Goal: Information Seeking & Learning: Find specific page/section

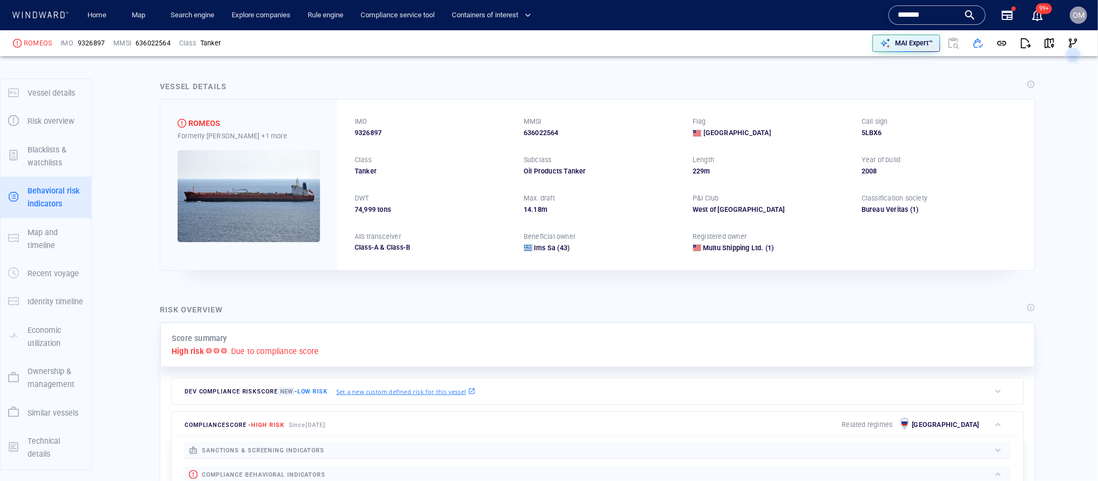
scroll to position [52, 0]
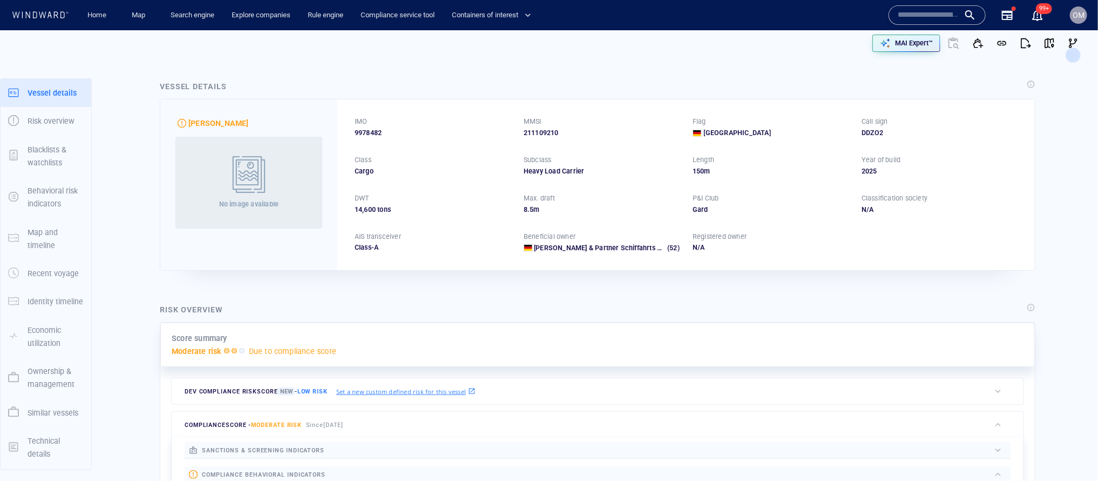
click at [923, 17] on input "text" at bounding box center [929, 15] width 62 height 16
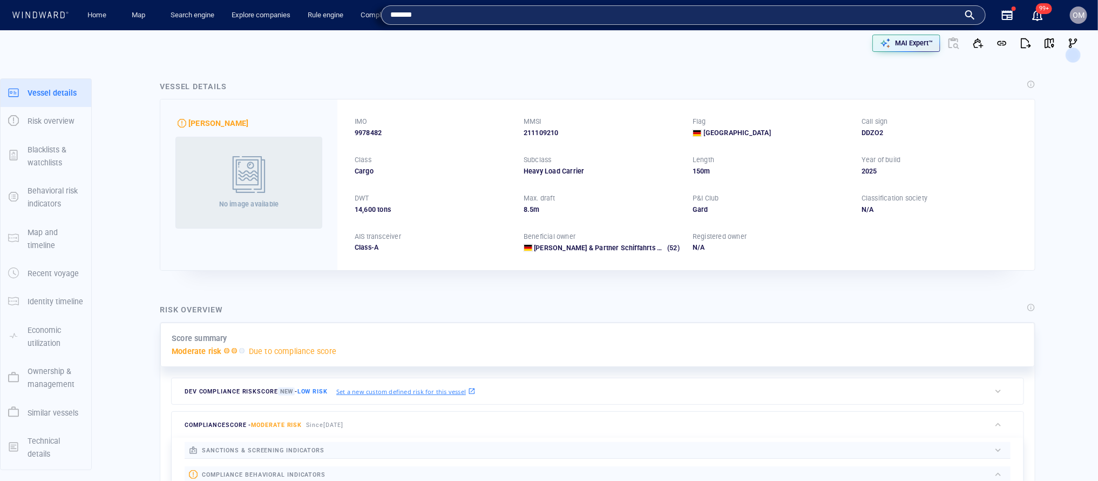
type input "*******"
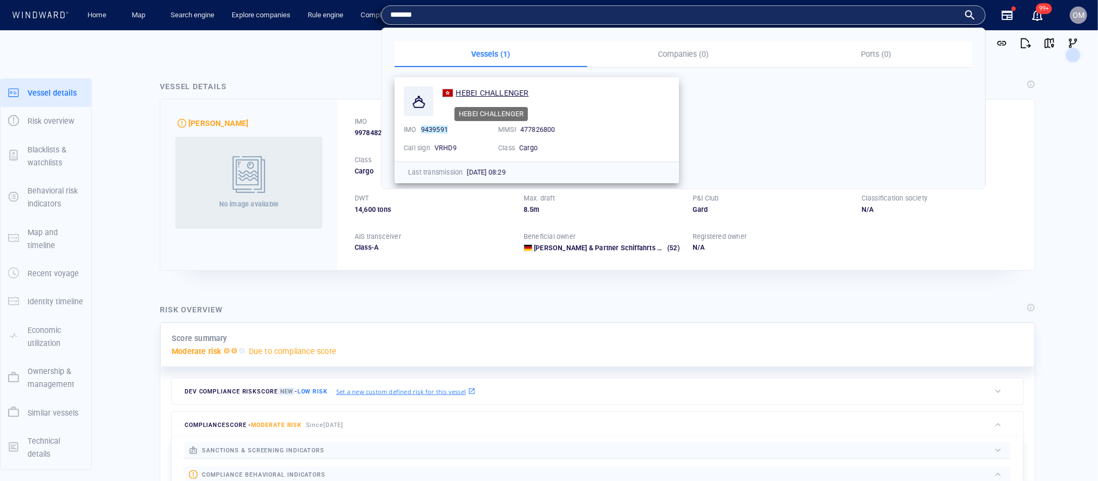
click at [489, 91] on span "HEBEI CHALLENGER" at bounding box center [492, 93] width 73 height 9
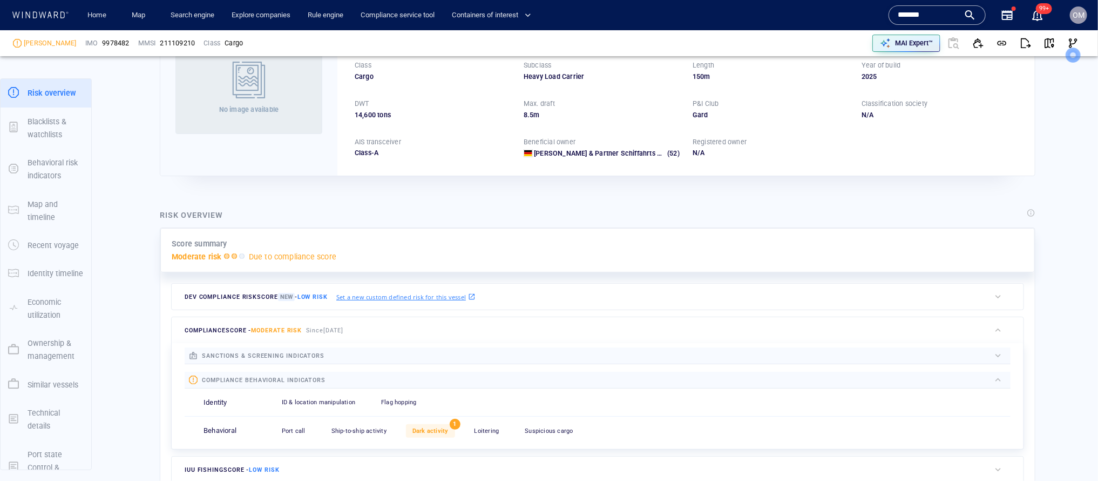
scroll to position [99, 0]
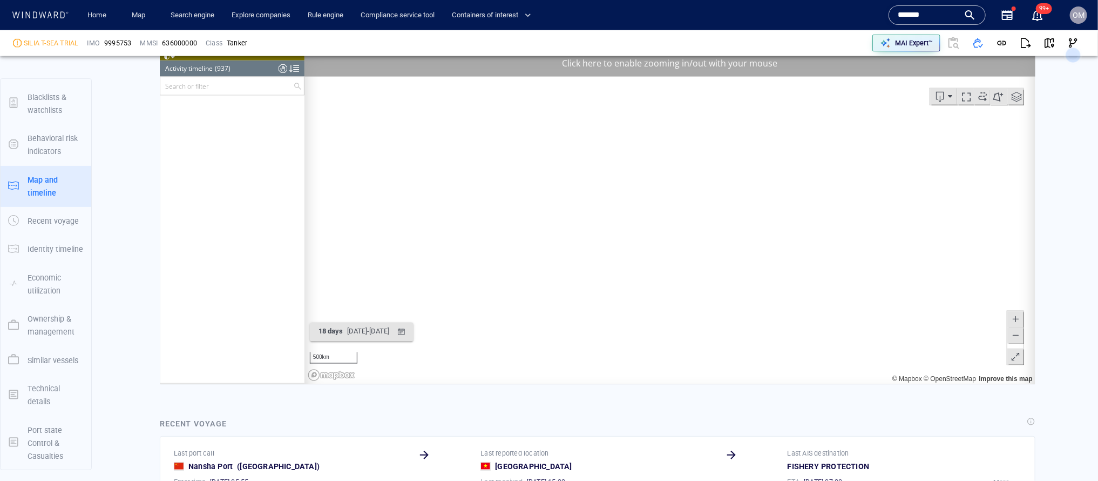
scroll to position [1990, 0]
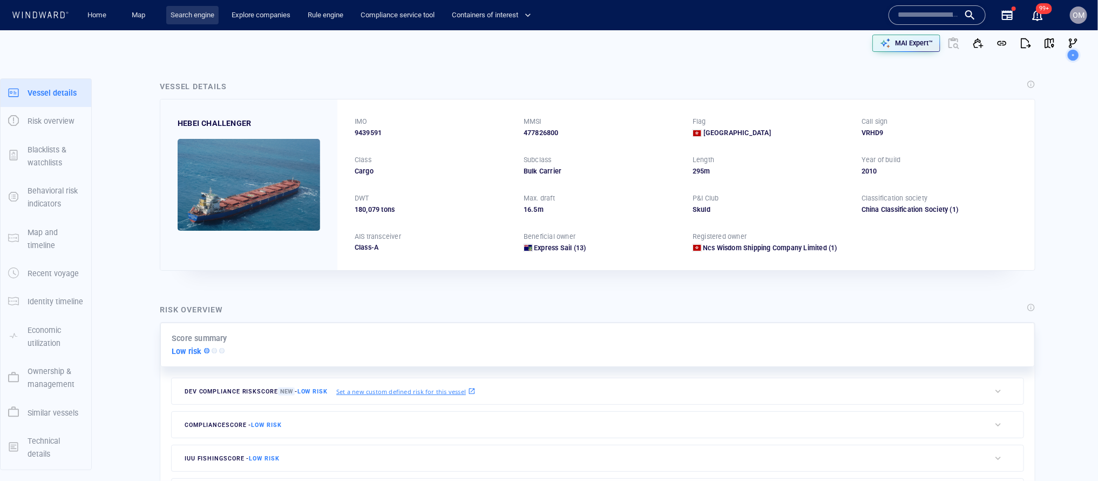
click at [171, 18] on link "Search engine" at bounding box center [192, 15] width 52 height 19
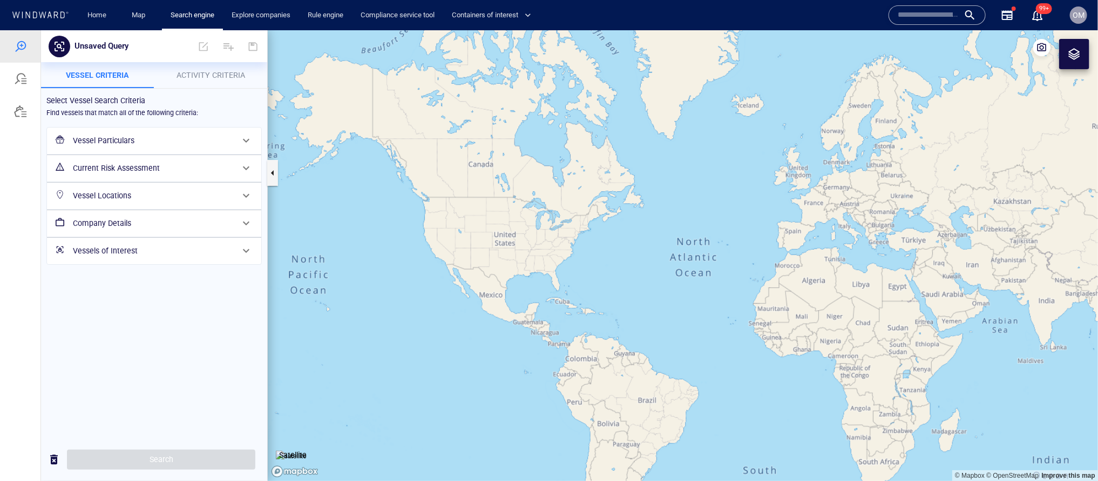
click at [240, 137] on span at bounding box center [246, 139] width 13 height 13
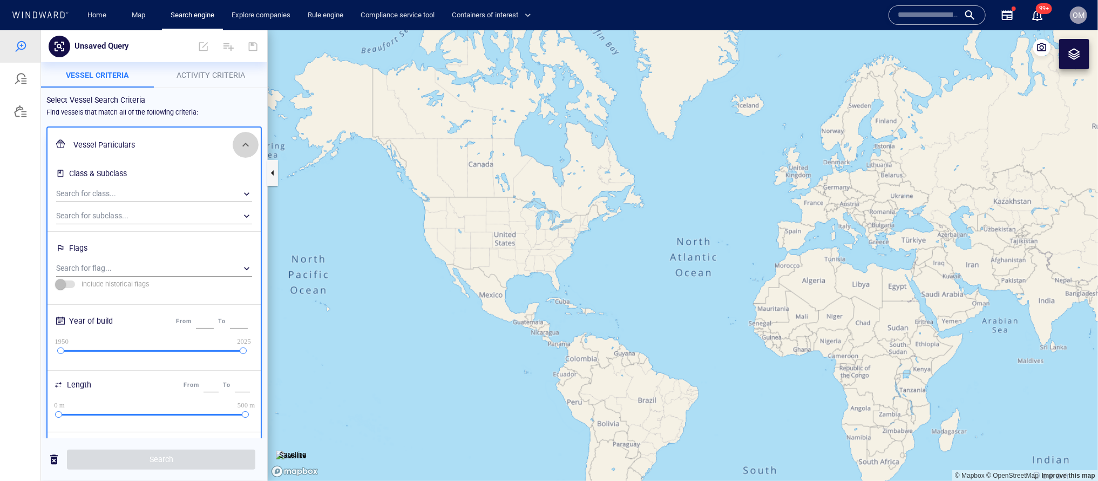
click at [240, 138] on span at bounding box center [245, 144] width 13 height 13
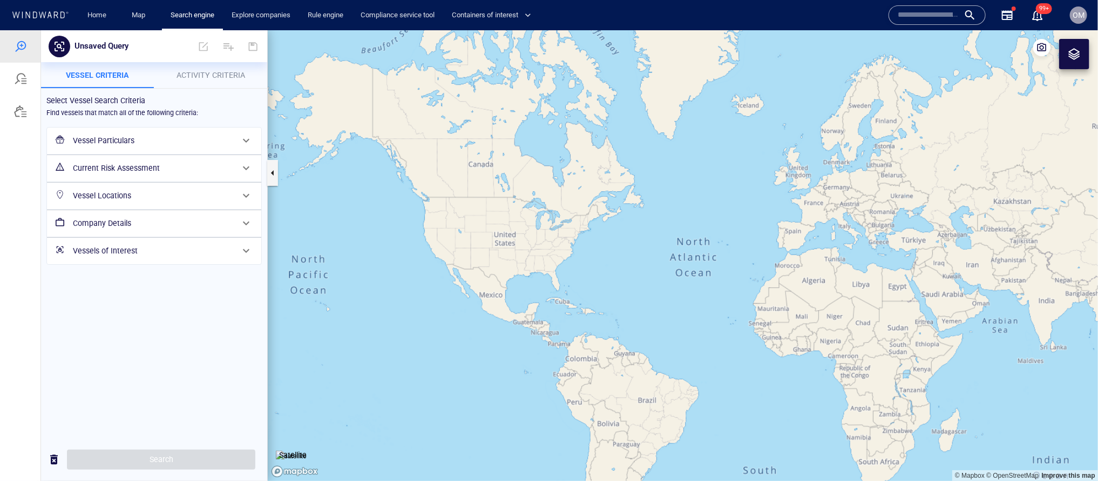
click at [206, 140] on h6 "Vessel Particulars" at bounding box center [153, 140] width 160 height 14
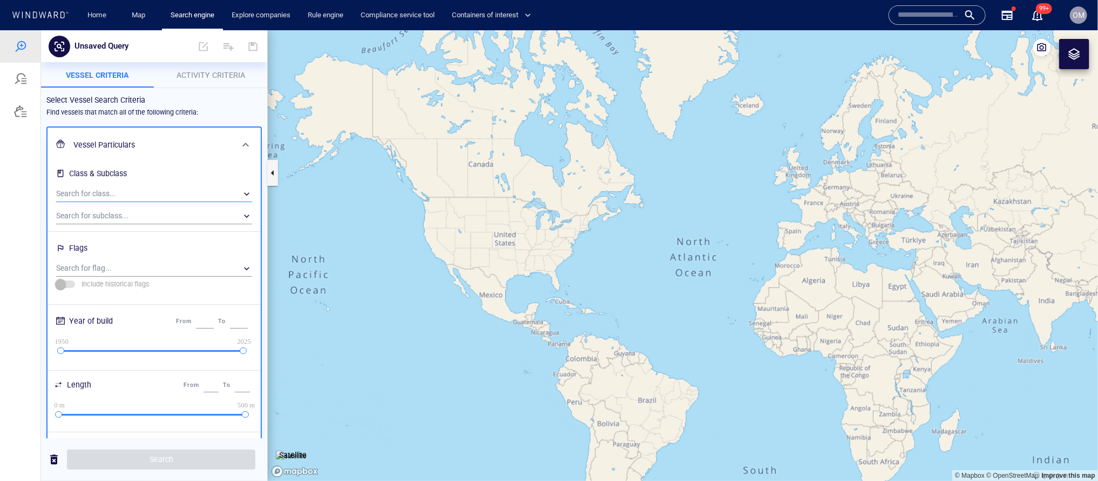
click at [153, 188] on div "​" at bounding box center [154, 193] width 196 height 16
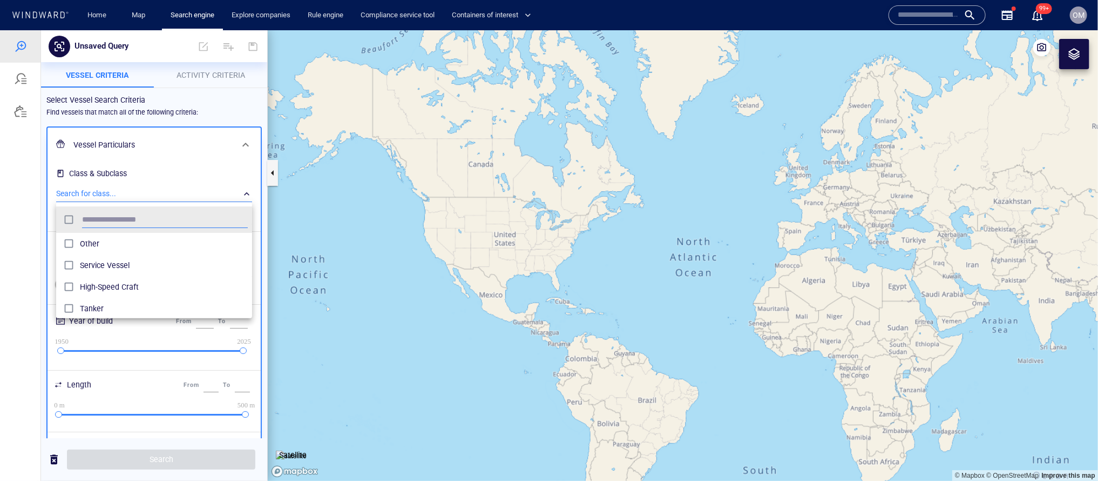
scroll to position [108, 195]
click at [112, 269] on span "Service Vessel" at bounding box center [164, 264] width 168 height 13
click at [214, 80] on div at bounding box center [549, 255] width 1098 height 450
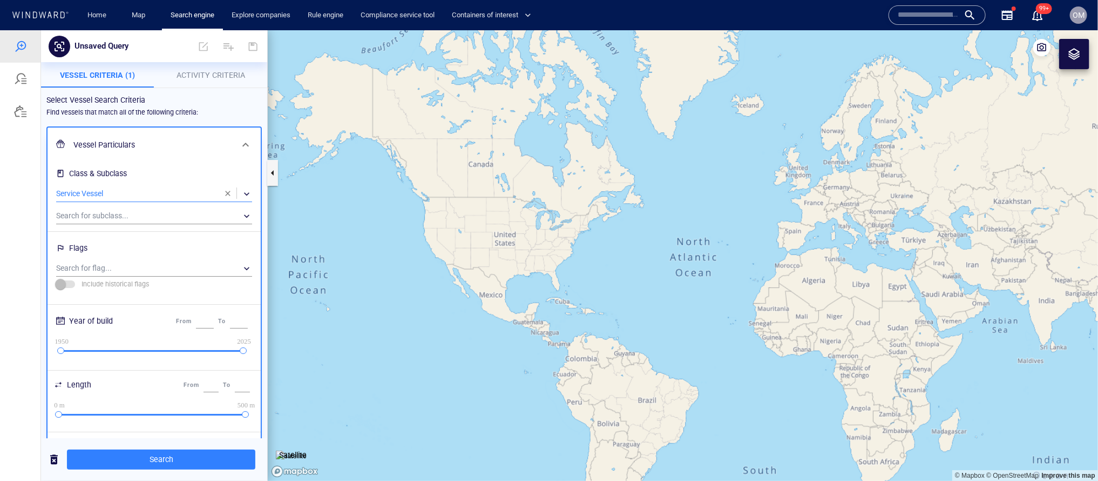
click at [217, 77] on span "Activity Criteria" at bounding box center [211, 74] width 69 height 9
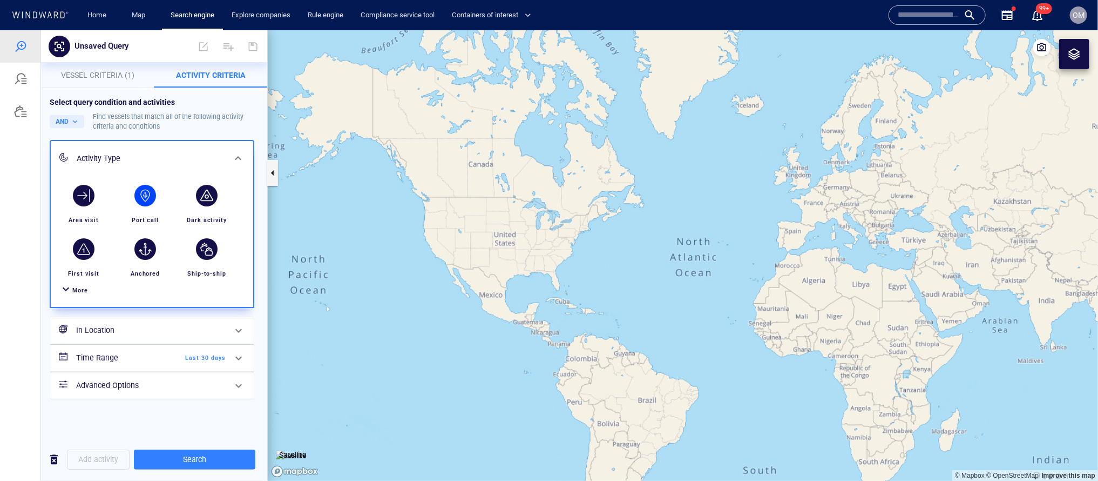
click at [151, 188] on div "button" at bounding box center [145, 195] width 22 height 22
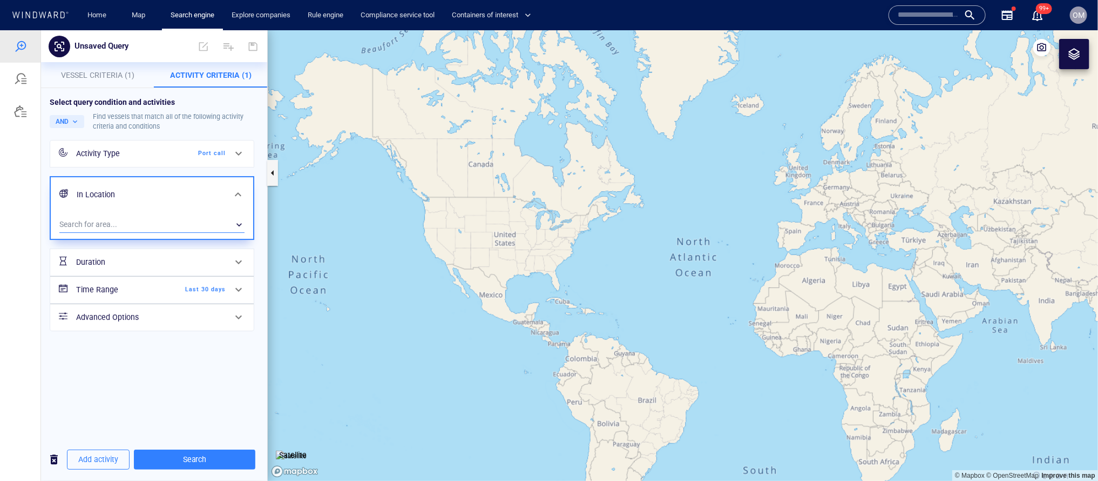
click at [124, 219] on div "​" at bounding box center [151, 224] width 185 height 16
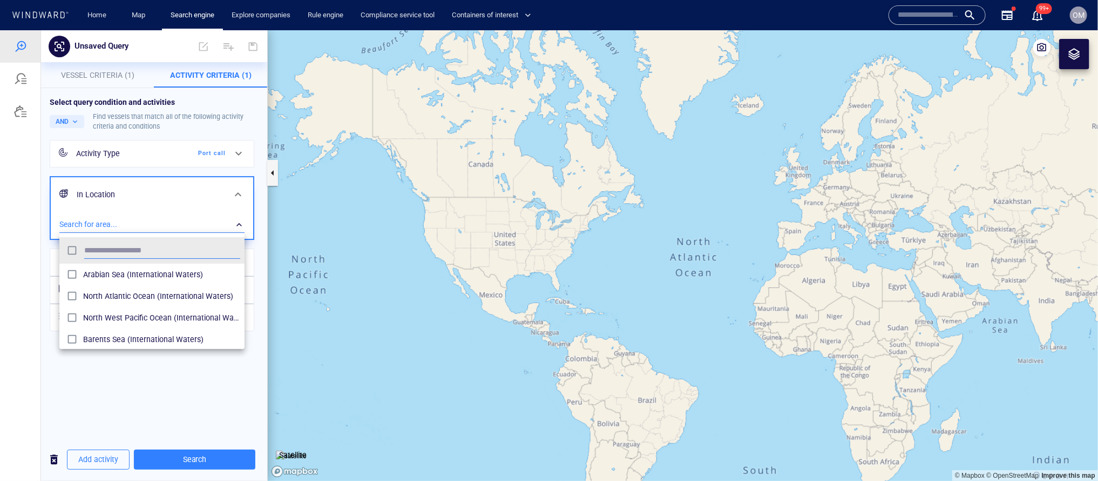
scroll to position [108, 185]
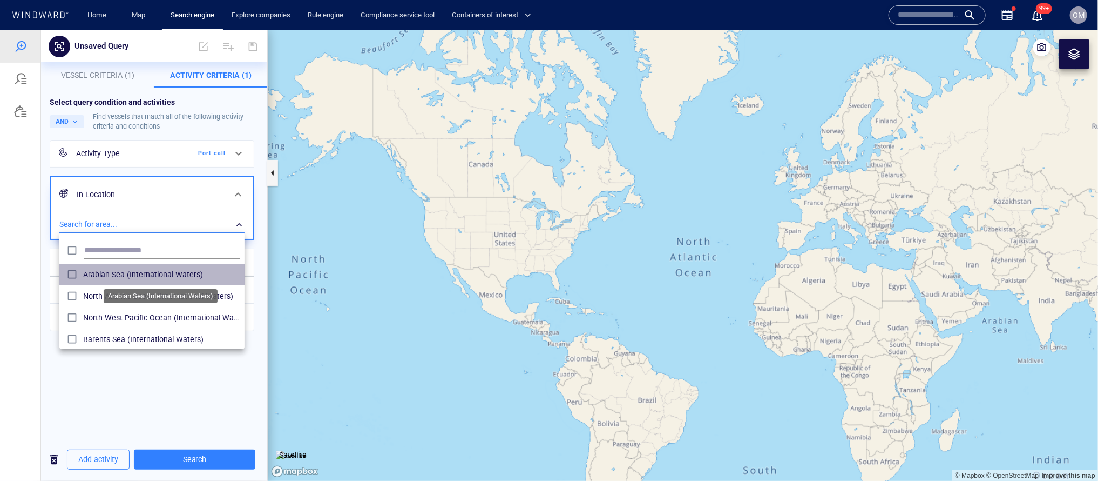
click at [151, 273] on span "Arabian Sea (International Waters)" at bounding box center [161, 273] width 157 height 13
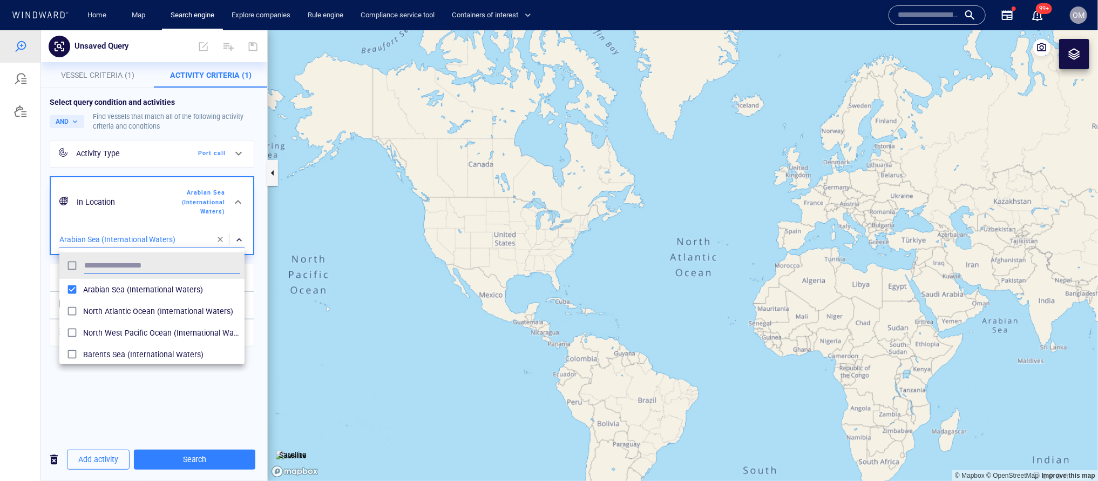
click at [142, 390] on div at bounding box center [549, 255] width 1098 height 450
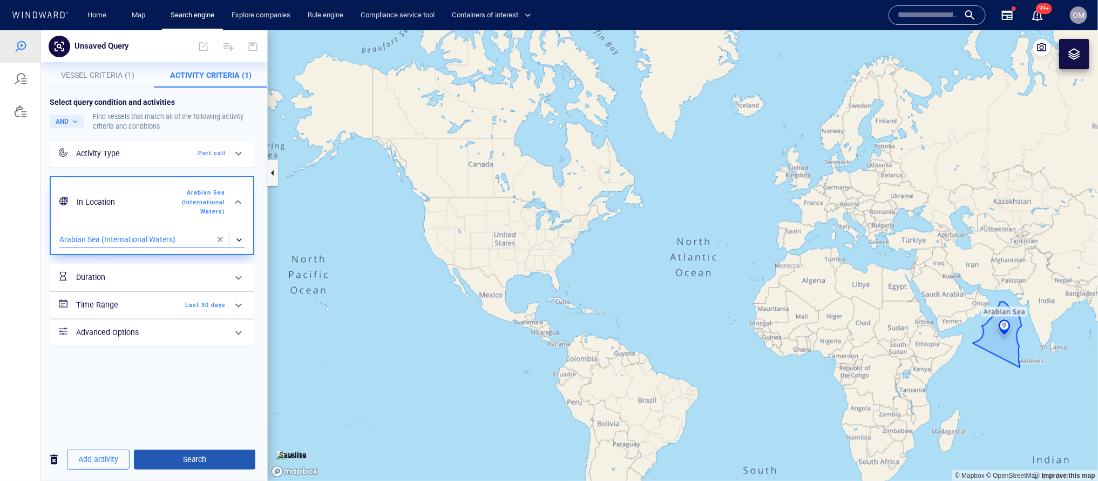
click at [221, 451] on button "Search" at bounding box center [195, 459] width 122 height 20
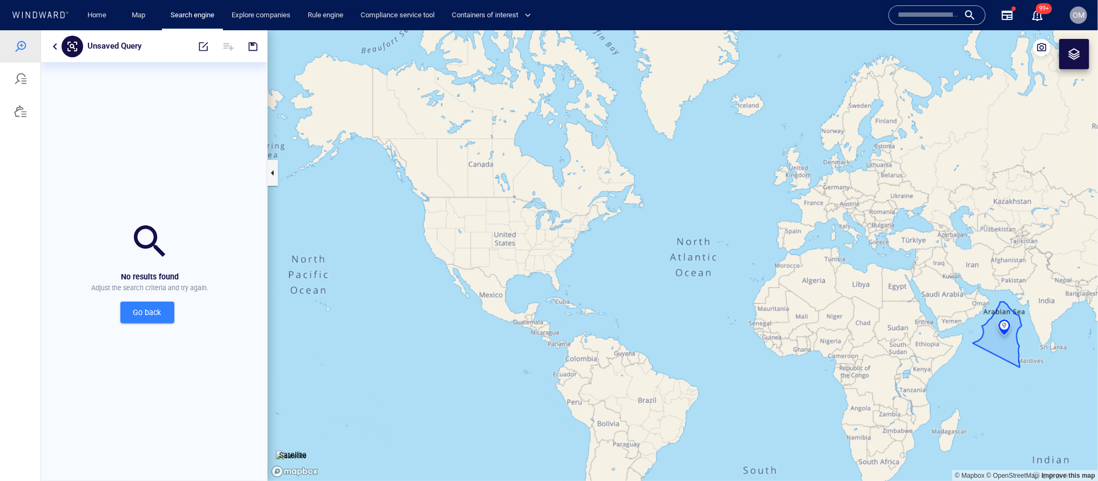
click at [55, 48] on button "button" at bounding box center [55, 45] width 13 height 13
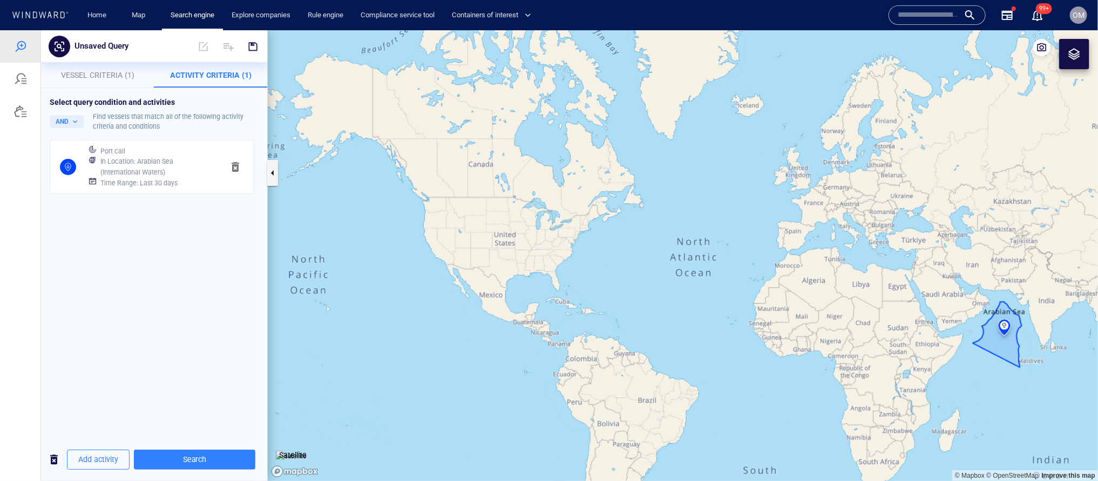
click at [127, 156] on h6 "In Location : Arabian Sea (International Waters)" at bounding box center [157, 166] width 114 height 21
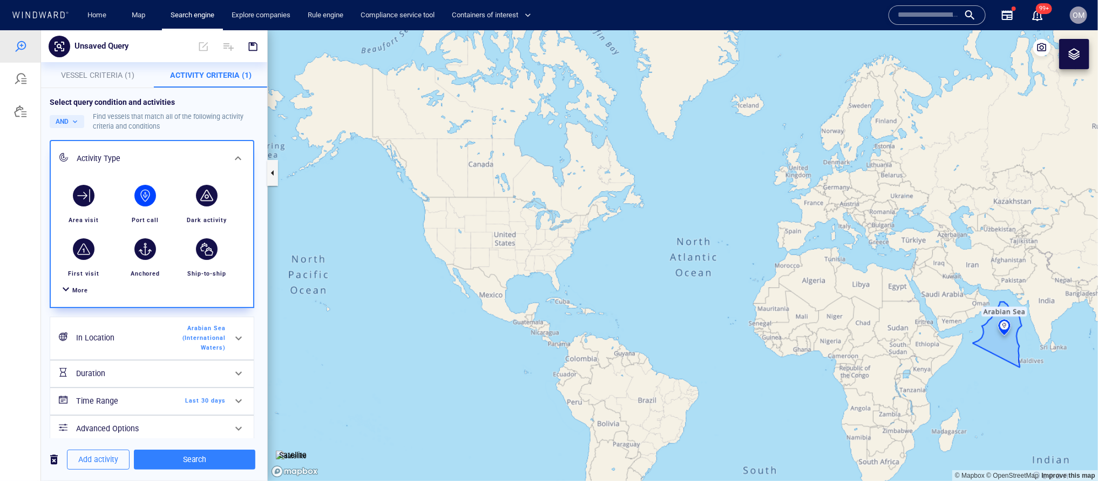
scroll to position [8, 0]
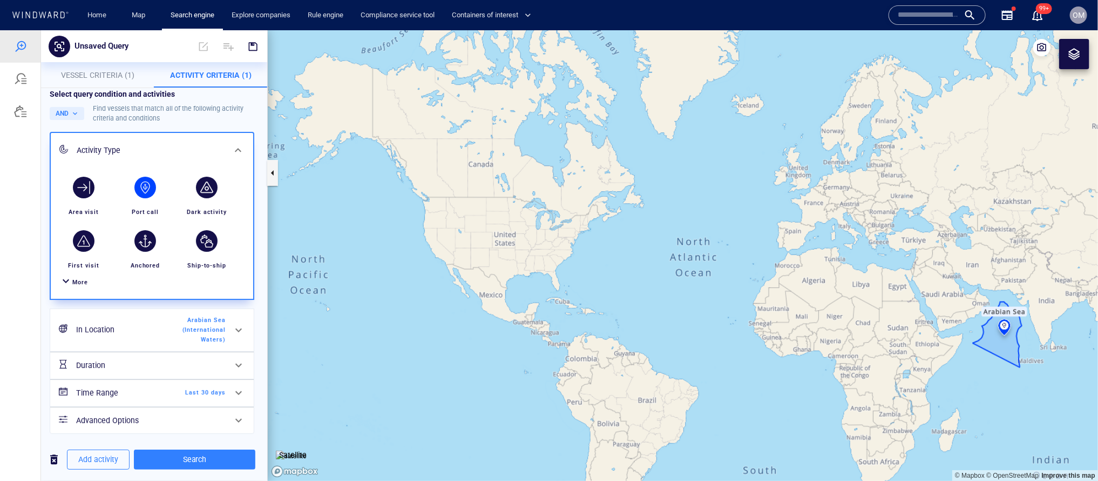
click at [84, 275] on div "More" at bounding box center [152, 282] width 190 height 20
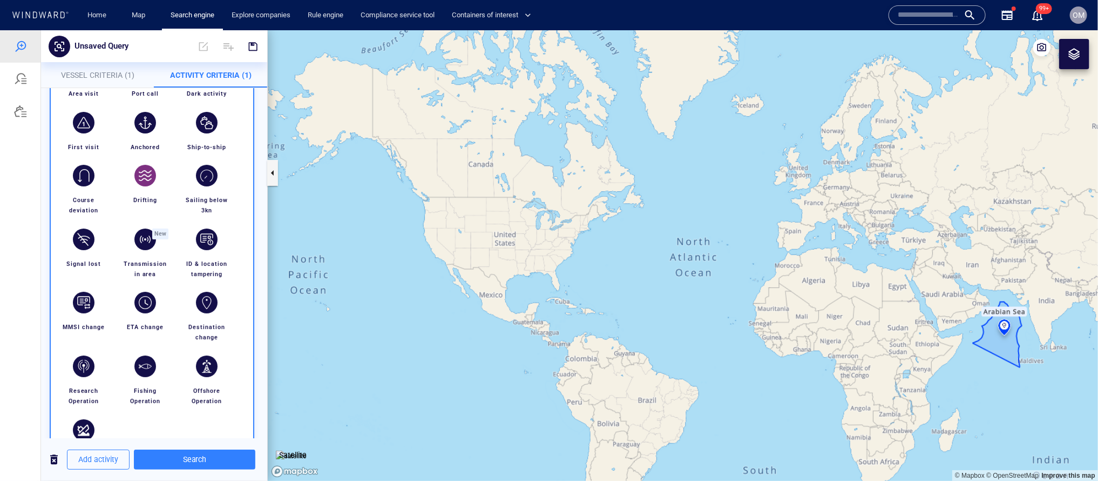
scroll to position [138, 0]
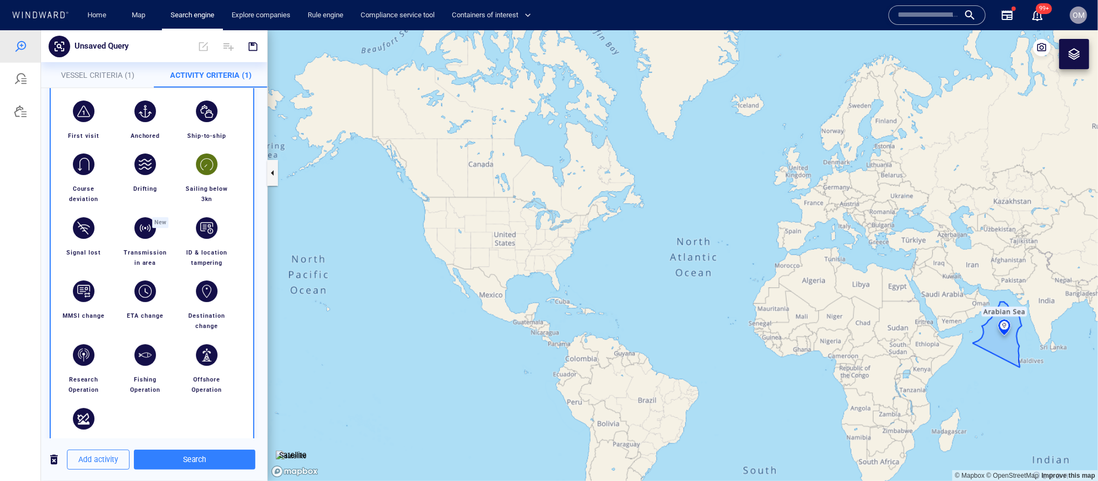
click at [215, 168] on div "button" at bounding box center [207, 164] width 30 height 30
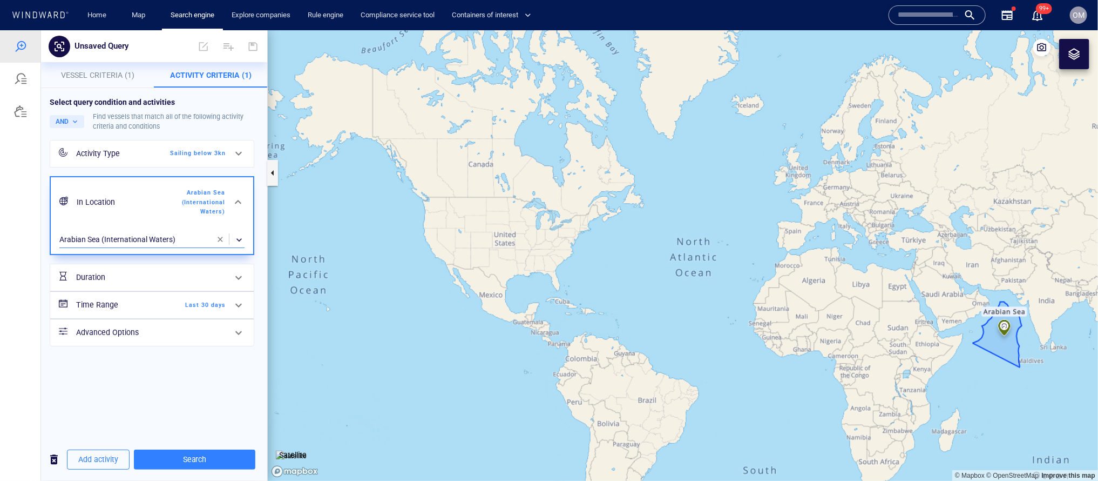
click at [168, 234] on div "​" at bounding box center [151, 239] width 185 height 16
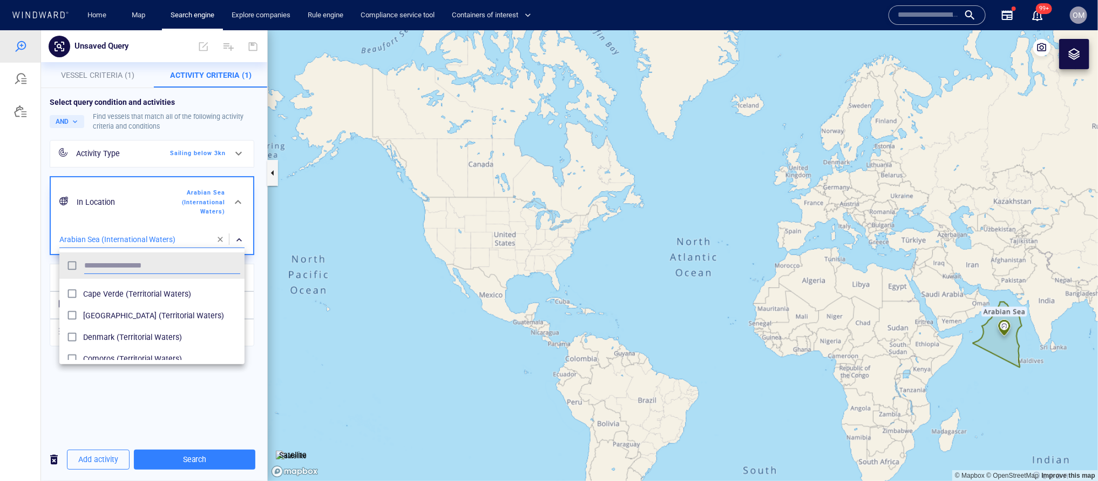
scroll to position [333, 0]
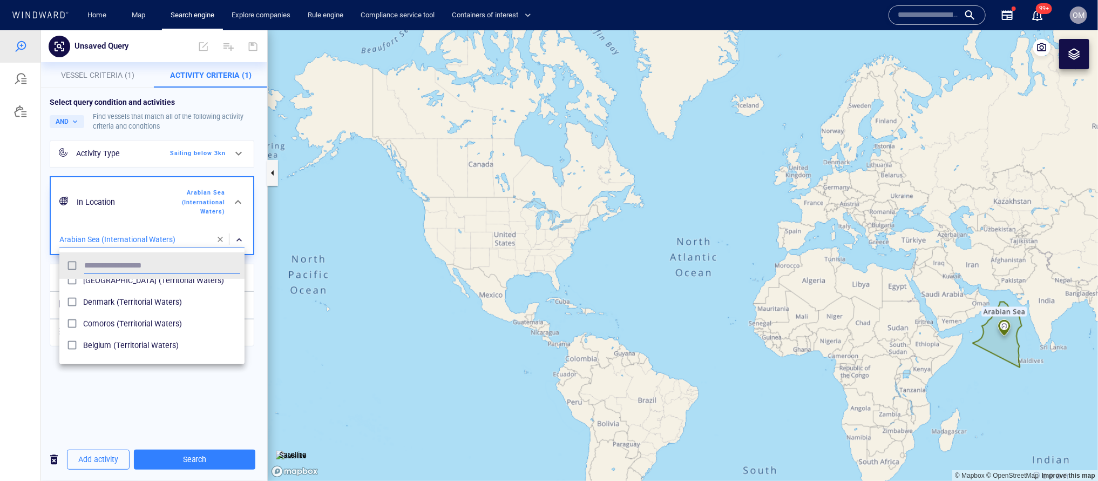
click at [98, 301] on span "Denmark (Territorial Waters)" at bounding box center [161, 301] width 157 height 13
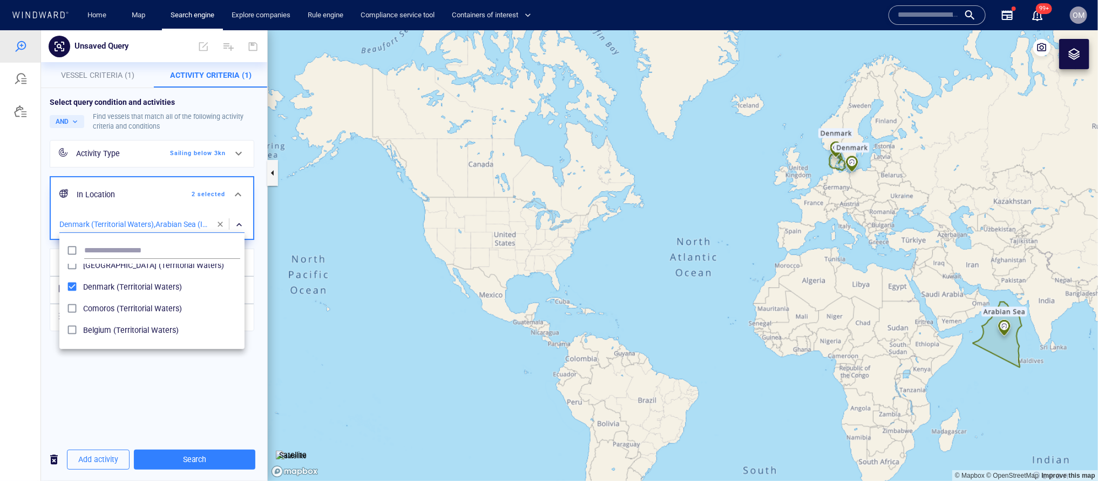
click at [183, 457] on div at bounding box center [549, 255] width 1098 height 450
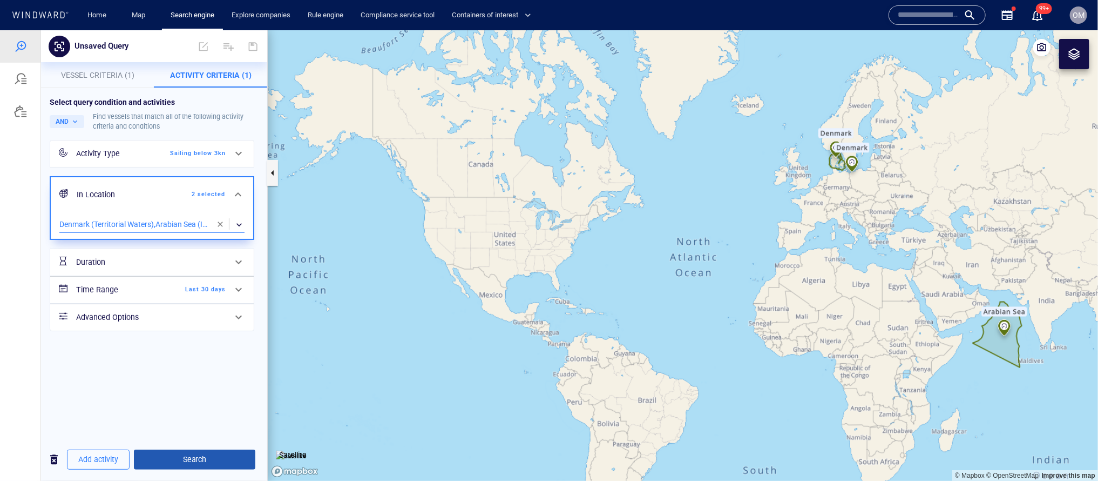
click at [183, 458] on span "Search" at bounding box center [195, 459] width 104 height 14
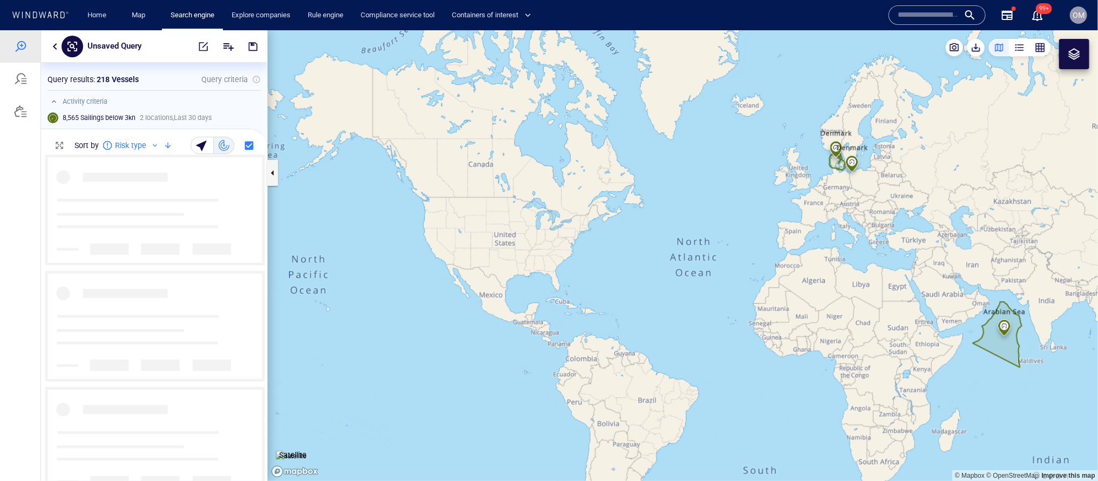
scroll to position [326, 226]
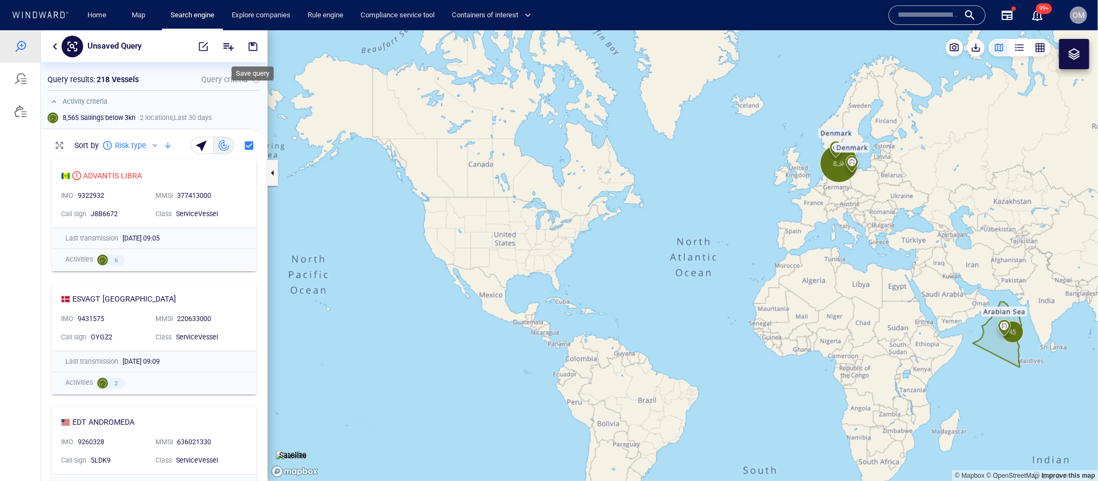
click at [255, 50] on span "button" at bounding box center [253, 46] width 11 height 11
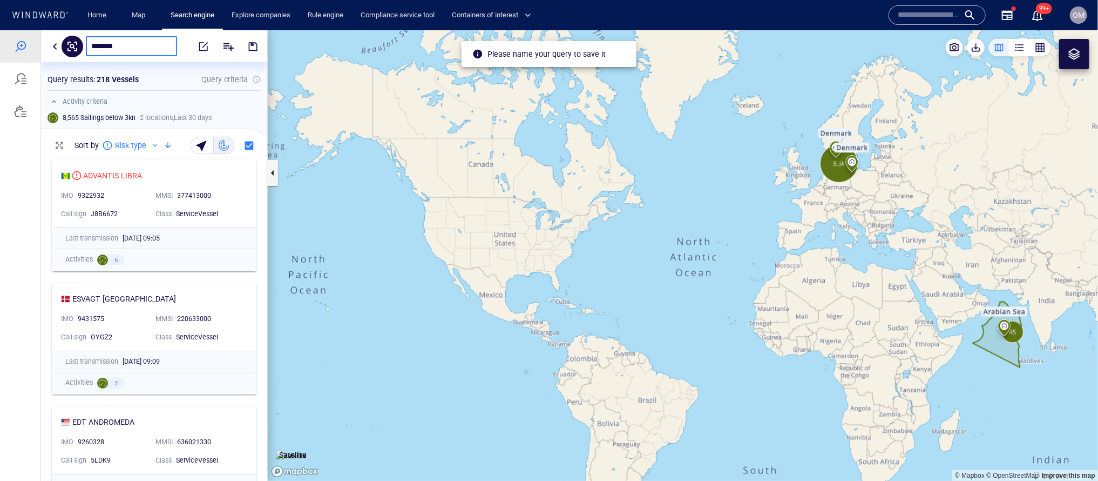
type input "********"
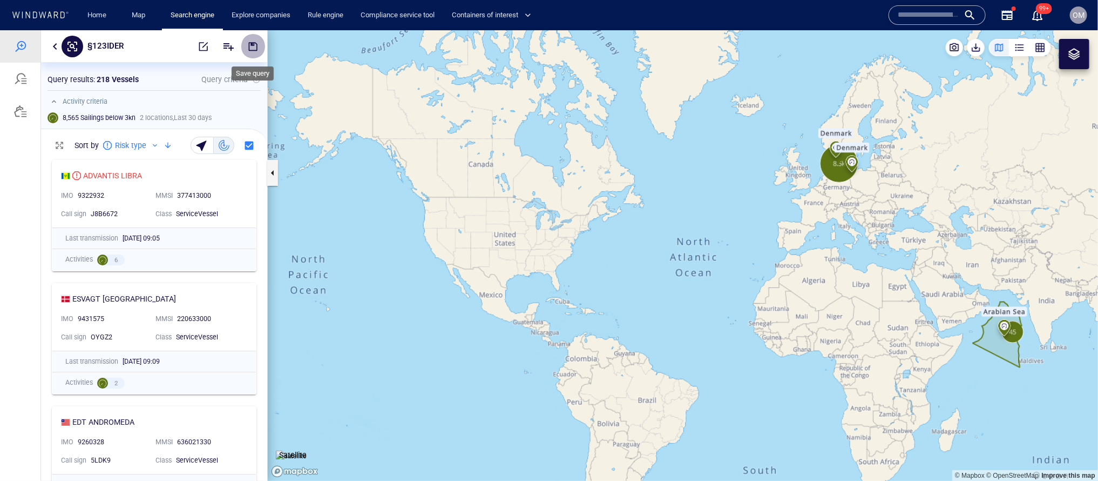
click at [256, 46] on span "button" at bounding box center [253, 46] width 11 height 11
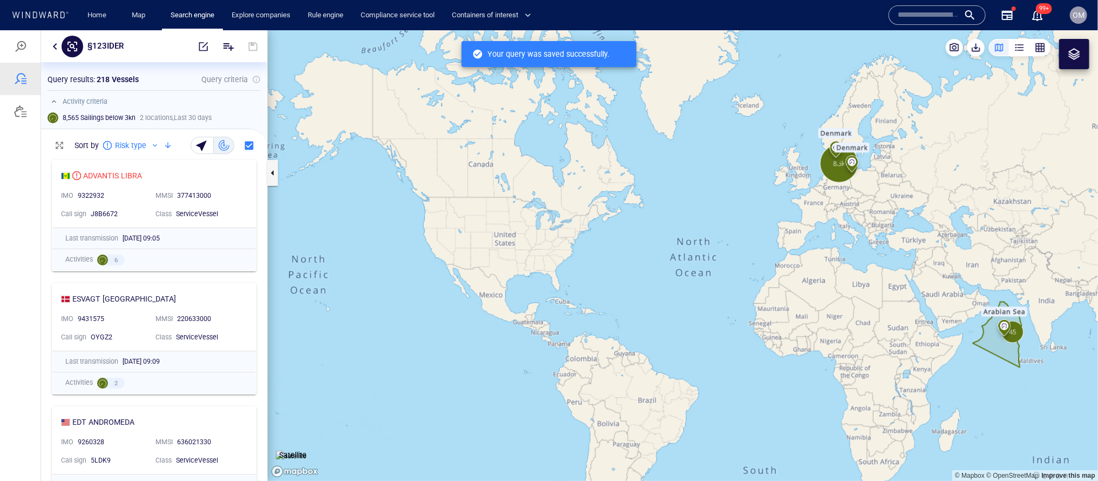
scroll to position [326, 226]
click at [15, 82] on div at bounding box center [20, 78] width 13 height 13
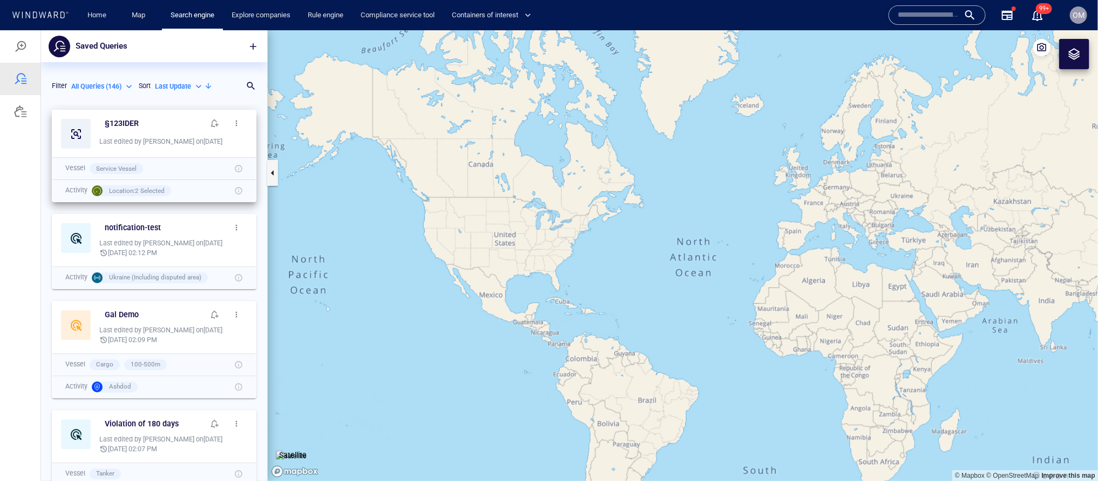
scroll to position [376, 226]
click at [239, 123] on span "button" at bounding box center [236, 122] width 9 height 9
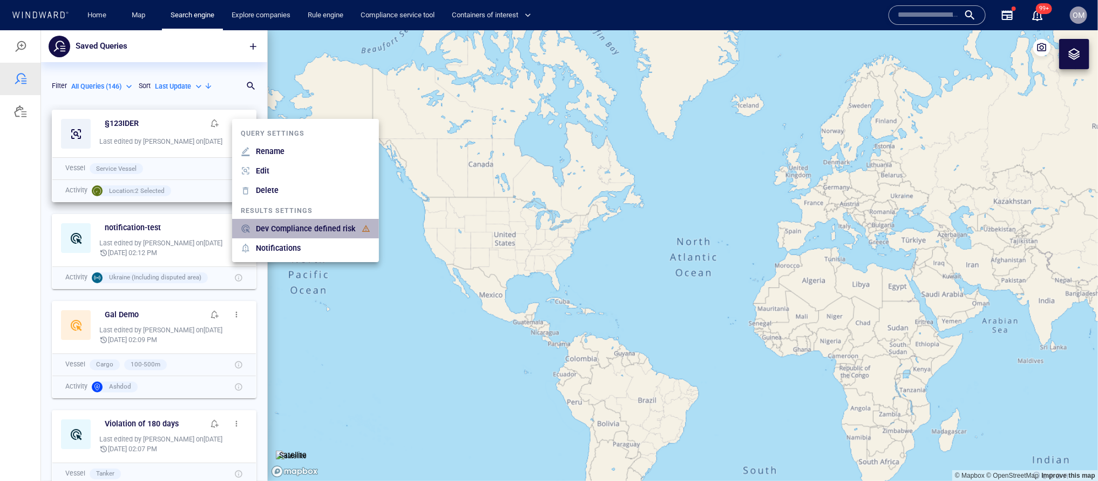
click at [326, 227] on p "Dev Compliance defined risk" at bounding box center [306, 227] width 100 height 13
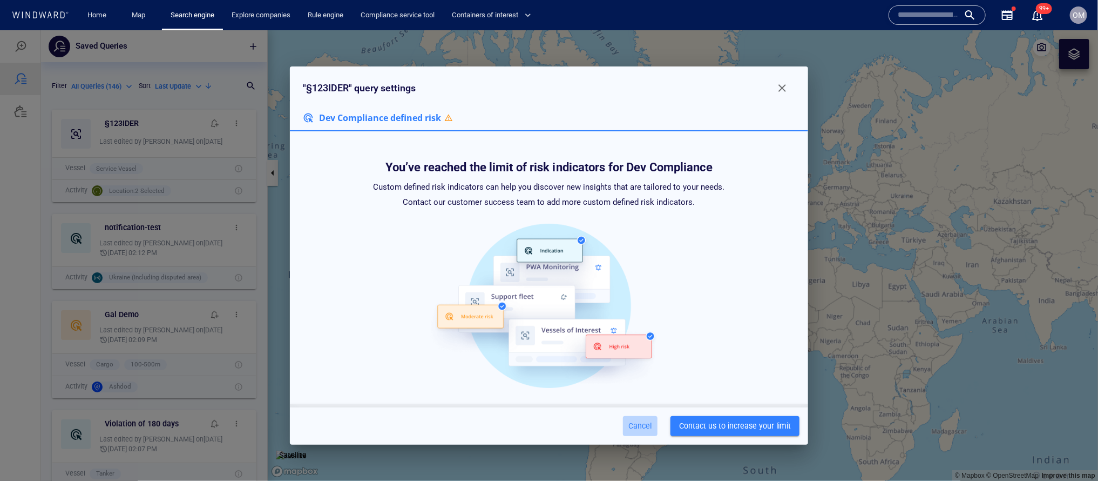
click at [638, 425] on span "Cancel" at bounding box center [641, 426] width 26 height 14
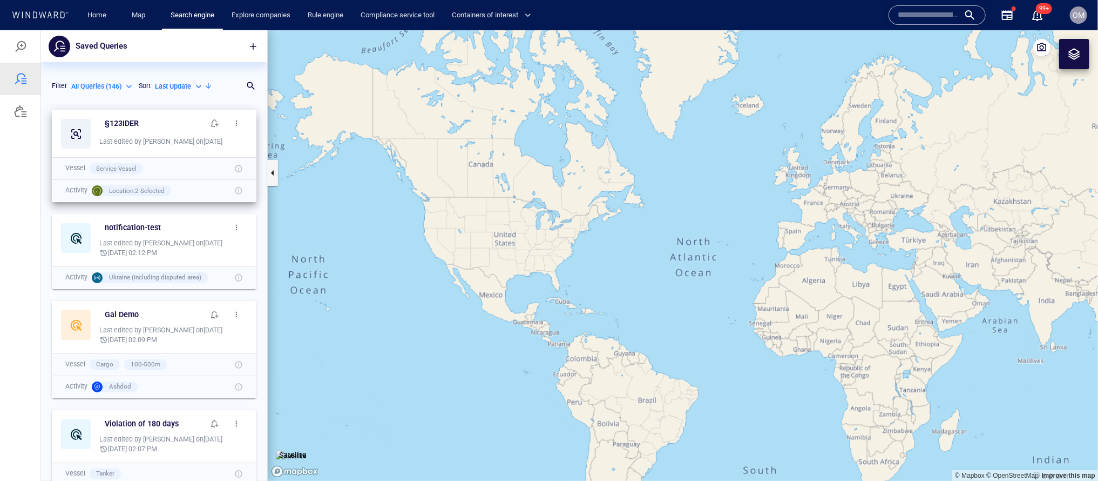
click at [234, 123] on span "button" at bounding box center [236, 122] width 9 height 9
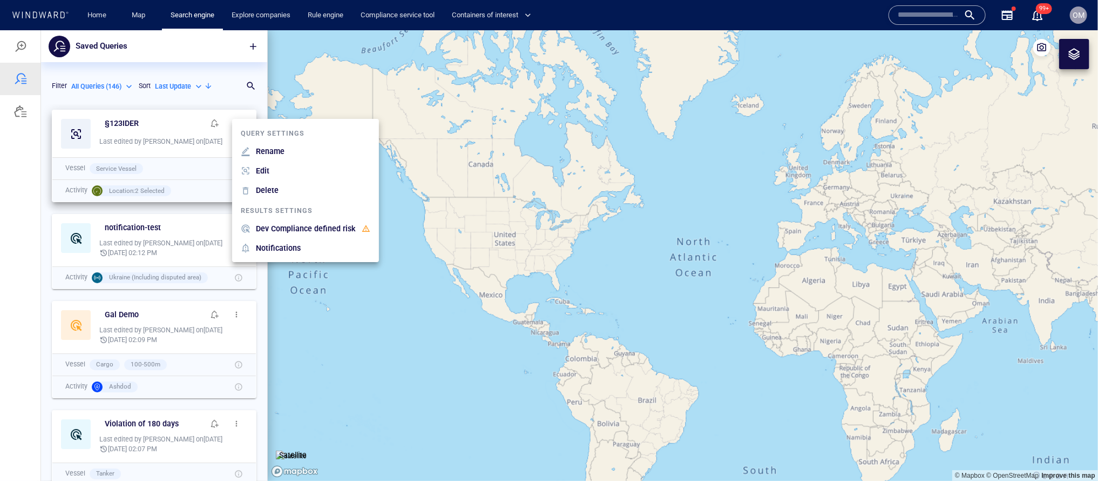
click at [230, 102] on div at bounding box center [549, 255] width 1098 height 450
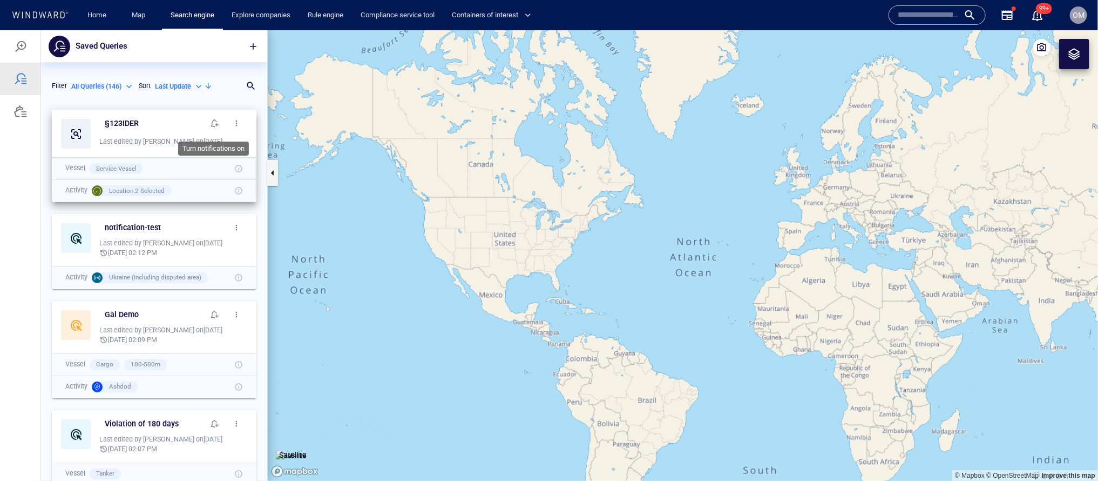
click at [211, 118] on span "button" at bounding box center [215, 122] width 9 height 9
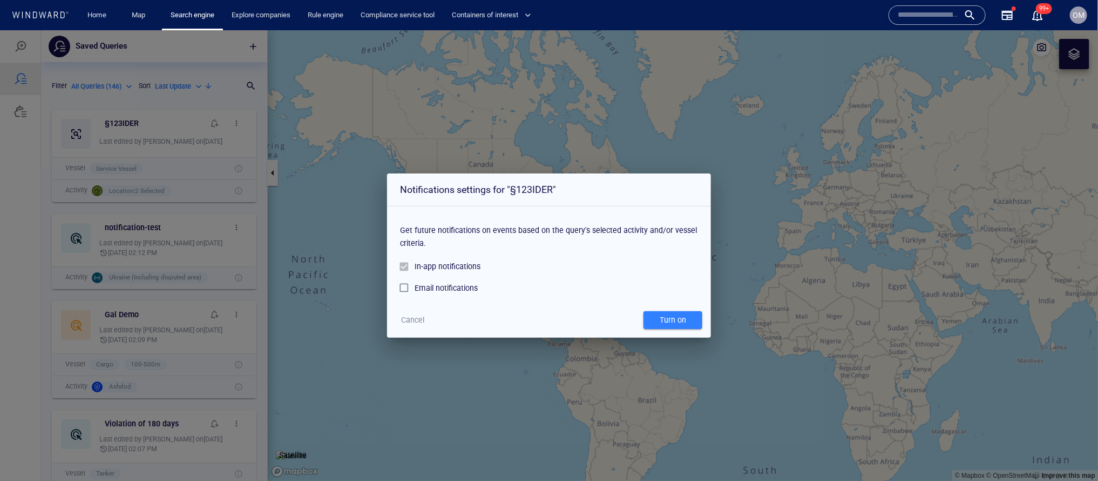
click at [820, 274] on div "Notifications settings for "§123IDER" Get future notifications on events based …" at bounding box center [549, 255] width 1098 height 450
click at [768, 237] on div "Notifications settings for "§123IDER" Get future notifications on events based …" at bounding box center [549, 255] width 1098 height 450
click at [798, 219] on div "Notifications settings for "§123IDER" Get future notifications on events based …" at bounding box center [549, 255] width 1098 height 450
click at [414, 325] on span "Cancel" at bounding box center [413, 320] width 23 height 14
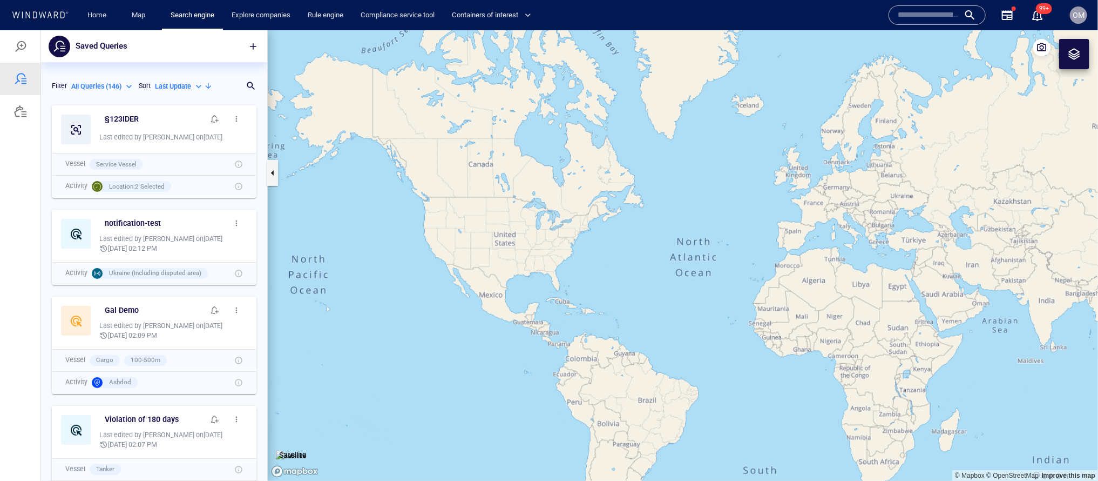
scroll to position [0, 0]
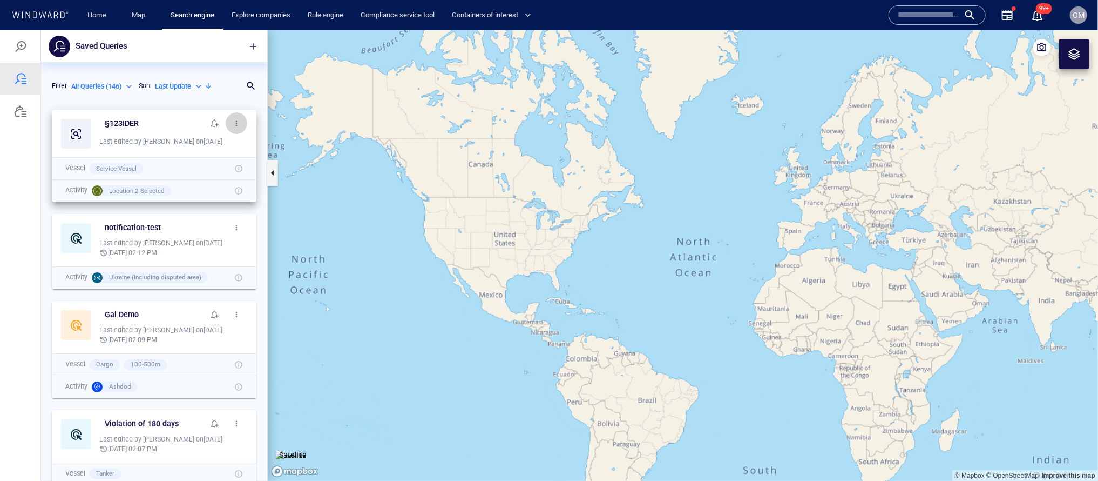
click at [235, 125] on span "button" at bounding box center [236, 122] width 9 height 9
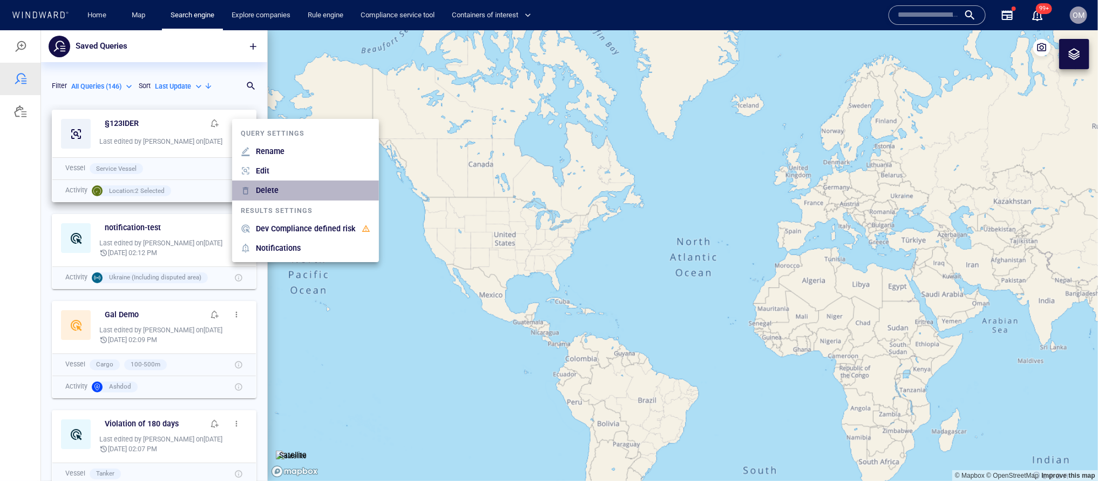
click at [271, 192] on p "Delete" at bounding box center [267, 189] width 23 height 13
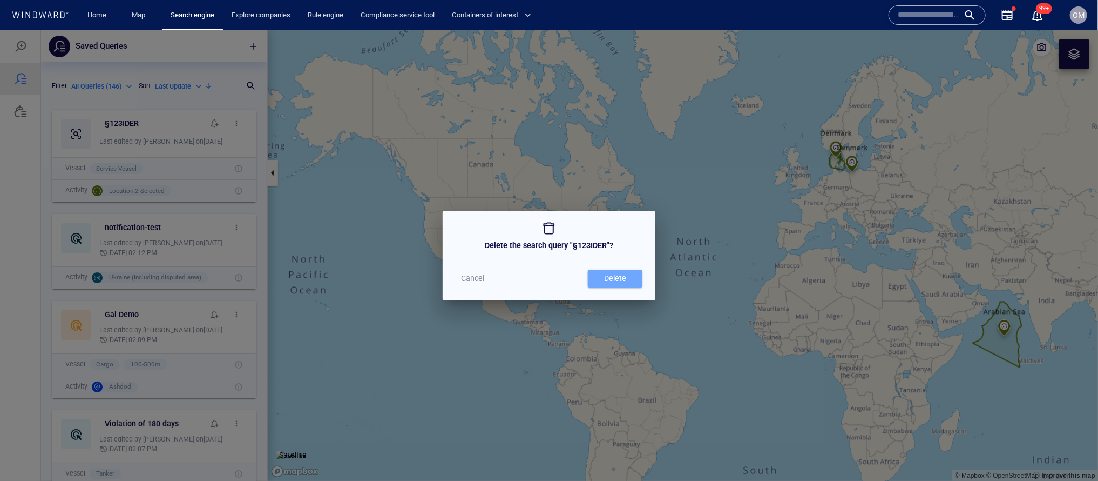
click at [624, 282] on div "Delete" at bounding box center [615, 278] width 26 height 18
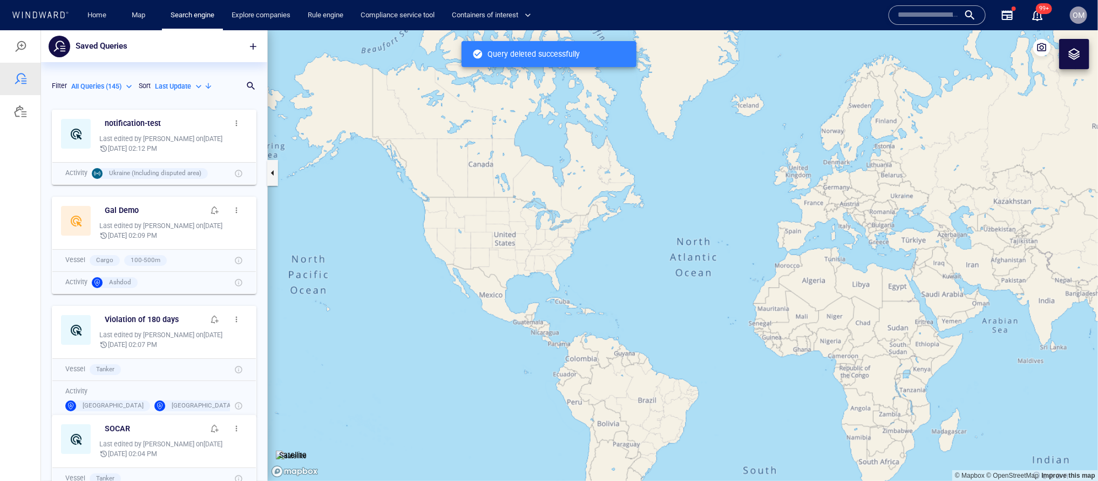
click at [902, 8] on input "text" at bounding box center [929, 15] width 62 height 16
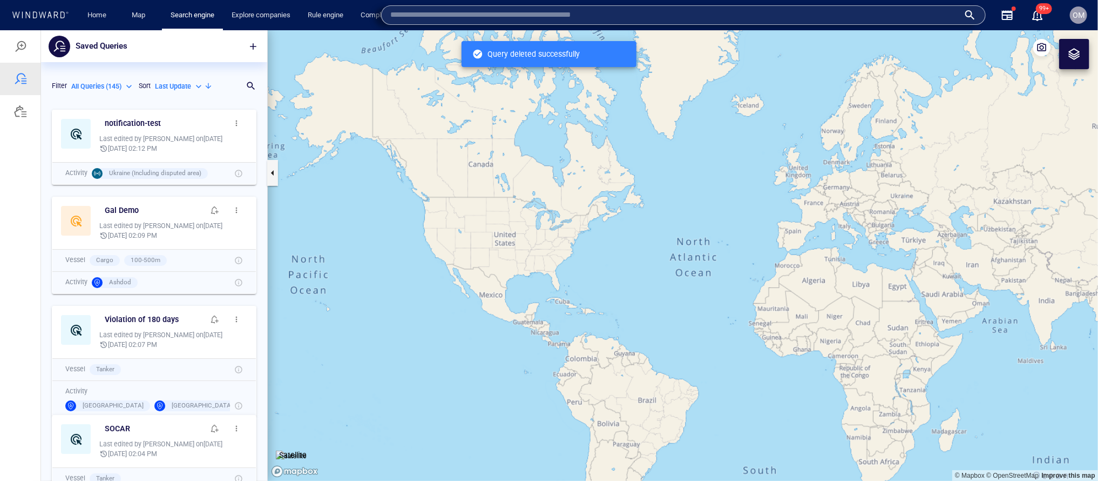
paste input "*******"
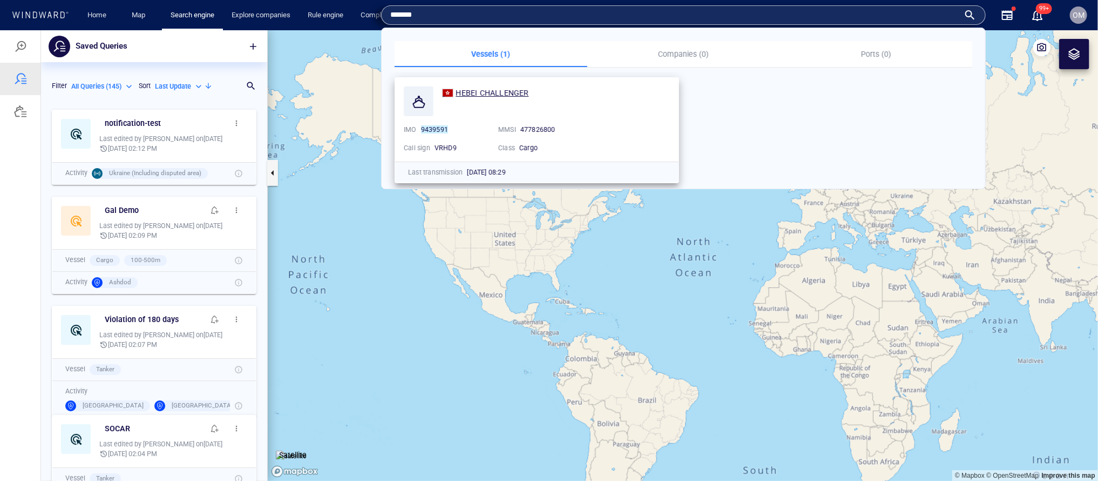
type input "*******"
click at [503, 90] on span "HEBEI CHALLENGER" at bounding box center [492, 93] width 73 height 9
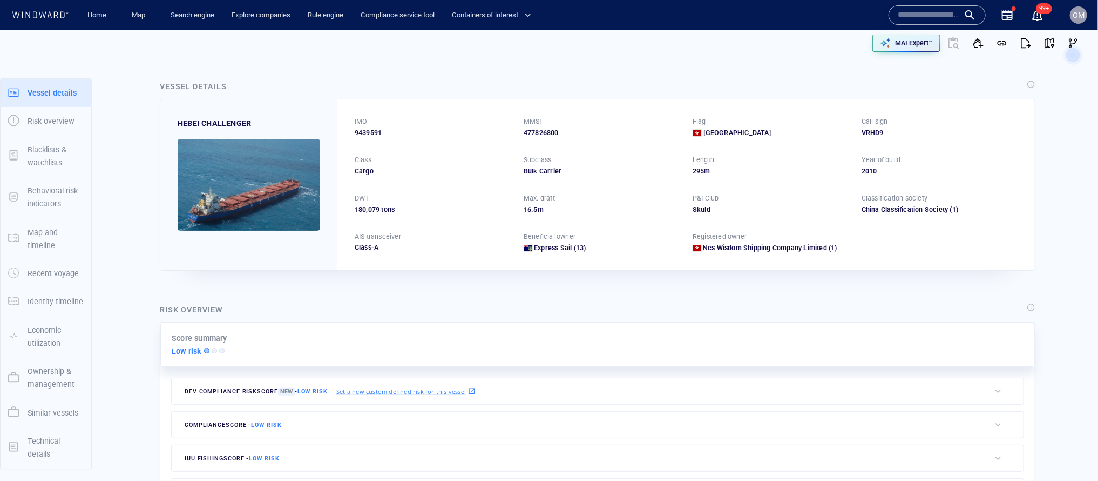
click at [924, 6] on div at bounding box center [937, 14] width 97 height 19
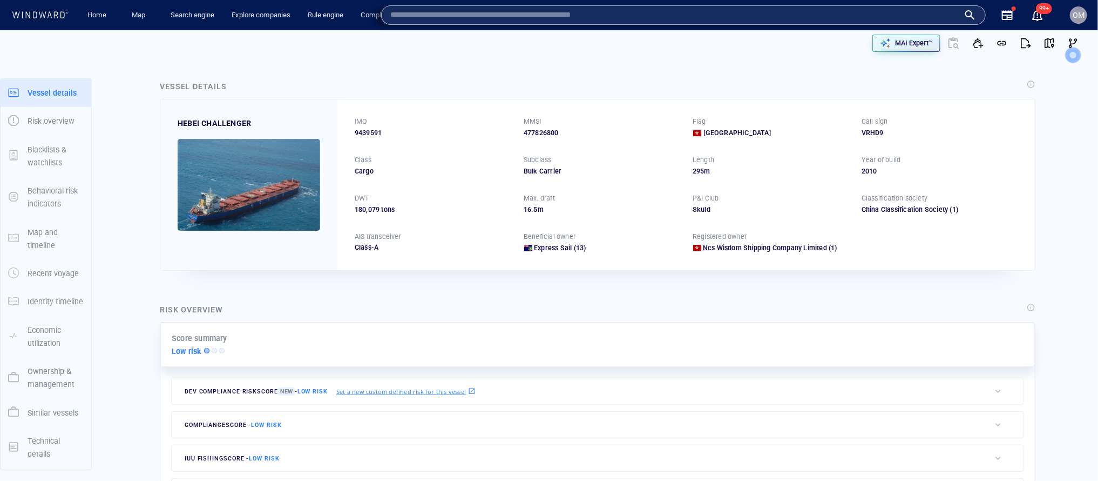
click at [907, 24] on div at bounding box center [683, 14] width 605 height 19
click at [629, 22] on input "text" at bounding box center [674, 15] width 569 height 16
paste input "*******"
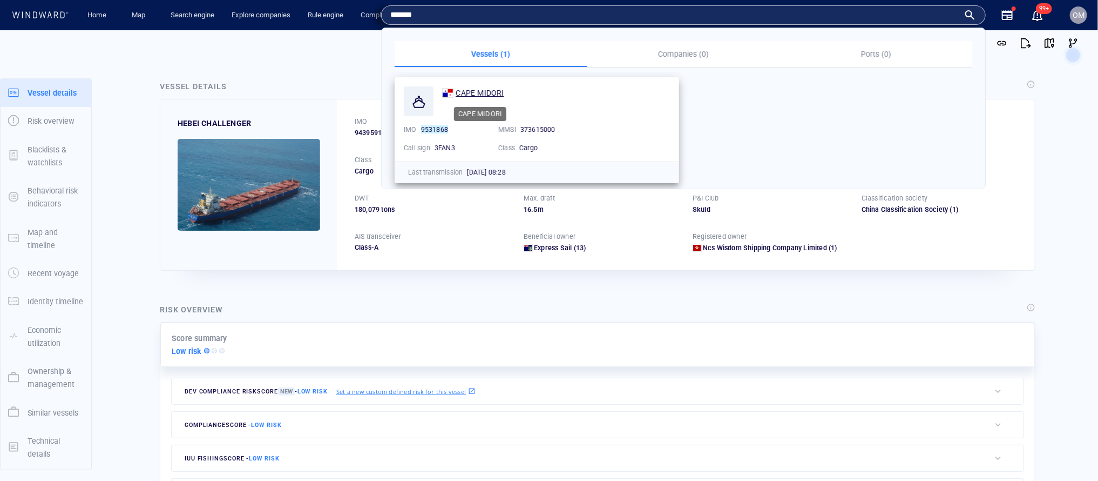
type input "*******"
click at [465, 96] on span "CAPE MIDORI" at bounding box center [480, 93] width 48 height 9
